Goal: Transaction & Acquisition: Purchase product/service

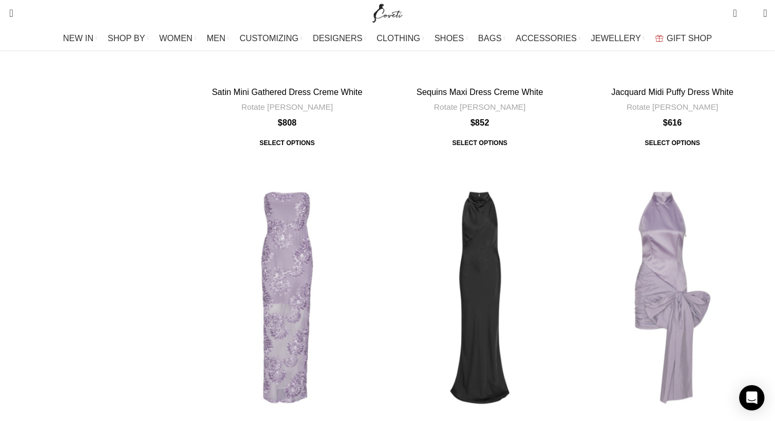
scroll to position [3602, 0]
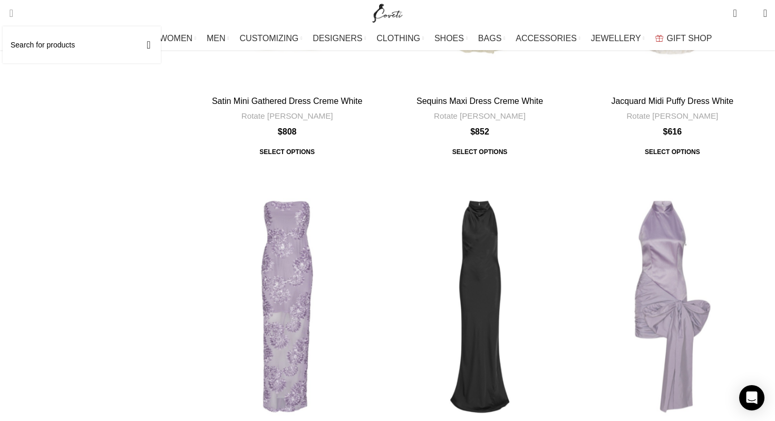
click at [8, 10] on span "Search" at bounding box center [8, 13] width 0 height 11
click at [38, 47] on input "Search" at bounding box center [82, 44] width 158 height 37
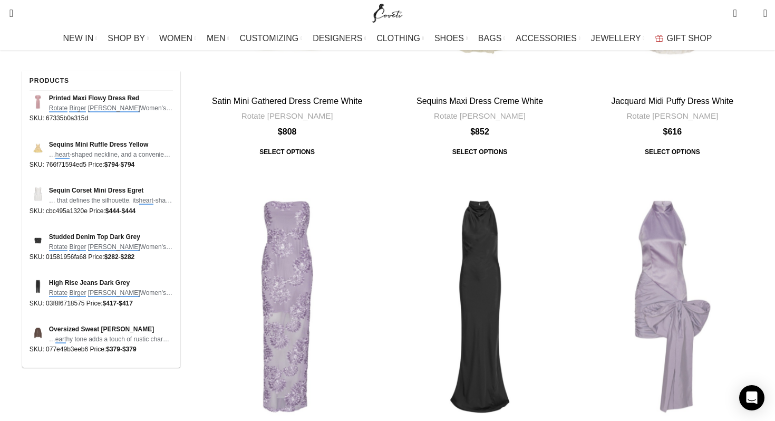
type input "rotate [PERSON_NAME] heart"
click at [68, 101] on span "Printed Maxi Flowy Dress Red" at bounding box center [111, 98] width 124 height 10
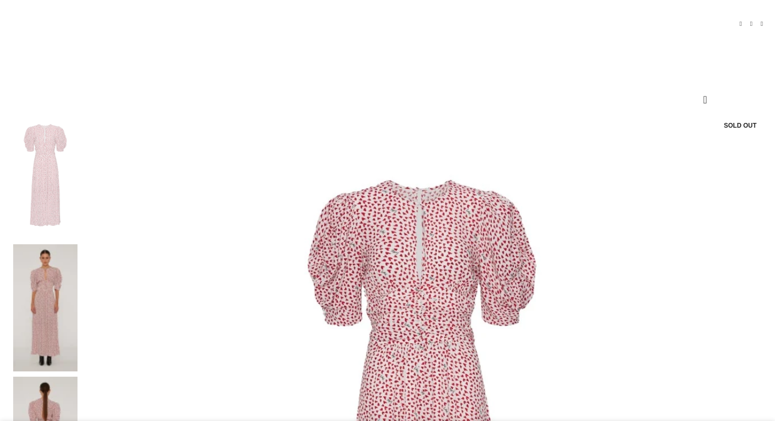
scroll to position [83, 0]
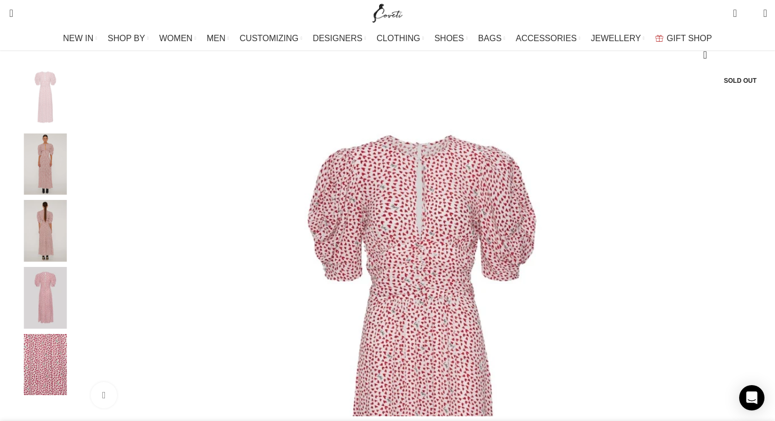
scroll to position [131, 0]
click at [78, 174] on img "2 / 5" at bounding box center [45, 164] width 64 height 62
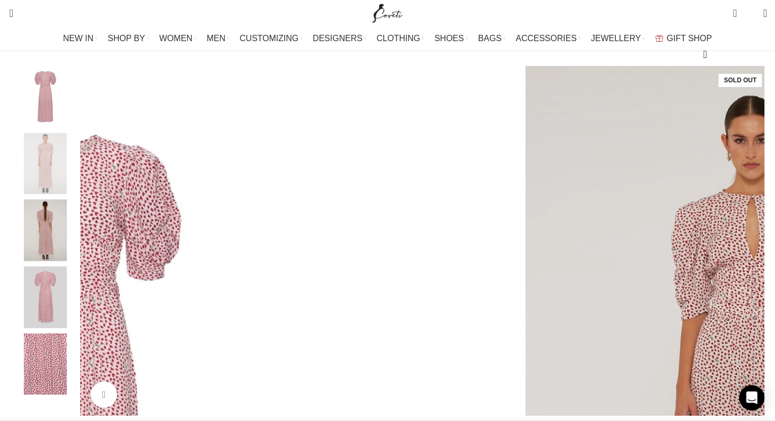
click at [78, 109] on img "1 / 5" at bounding box center [45, 97] width 64 height 62
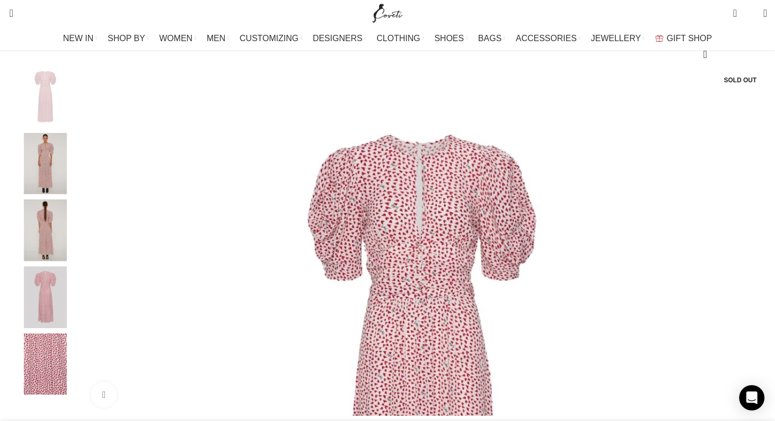
scroll to position [0, 111]
click at [372, 146] on img "1 / 5" at bounding box center [422, 405] width 679 height 679
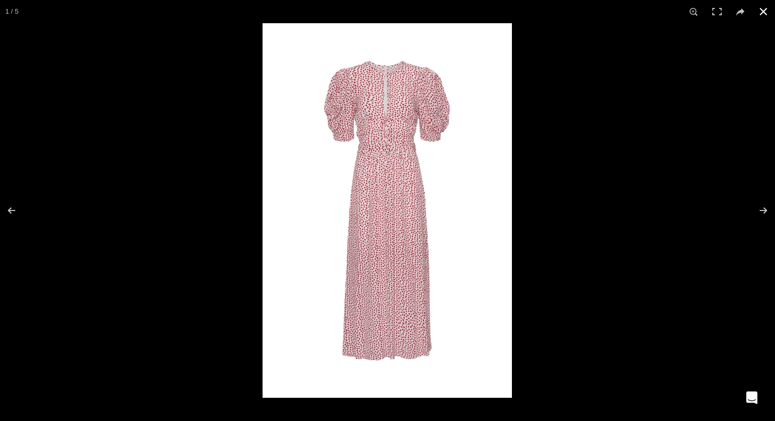
click at [764, 14] on button at bounding box center [763, 11] width 23 height 23
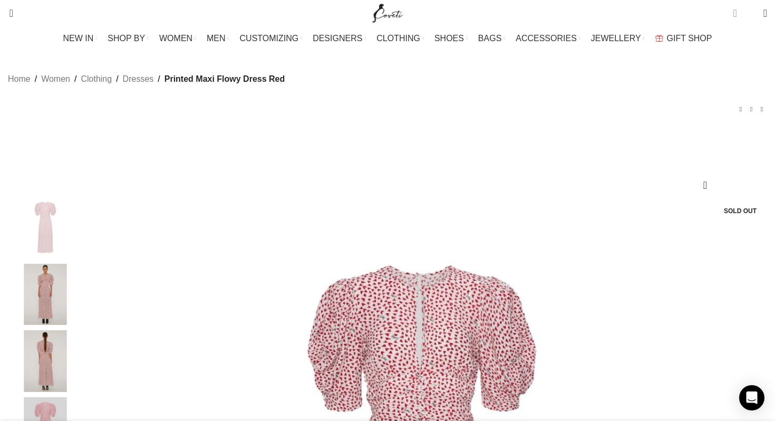
scroll to position [0, 555]
